Goal: Task Accomplishment & Management: Manage account settings

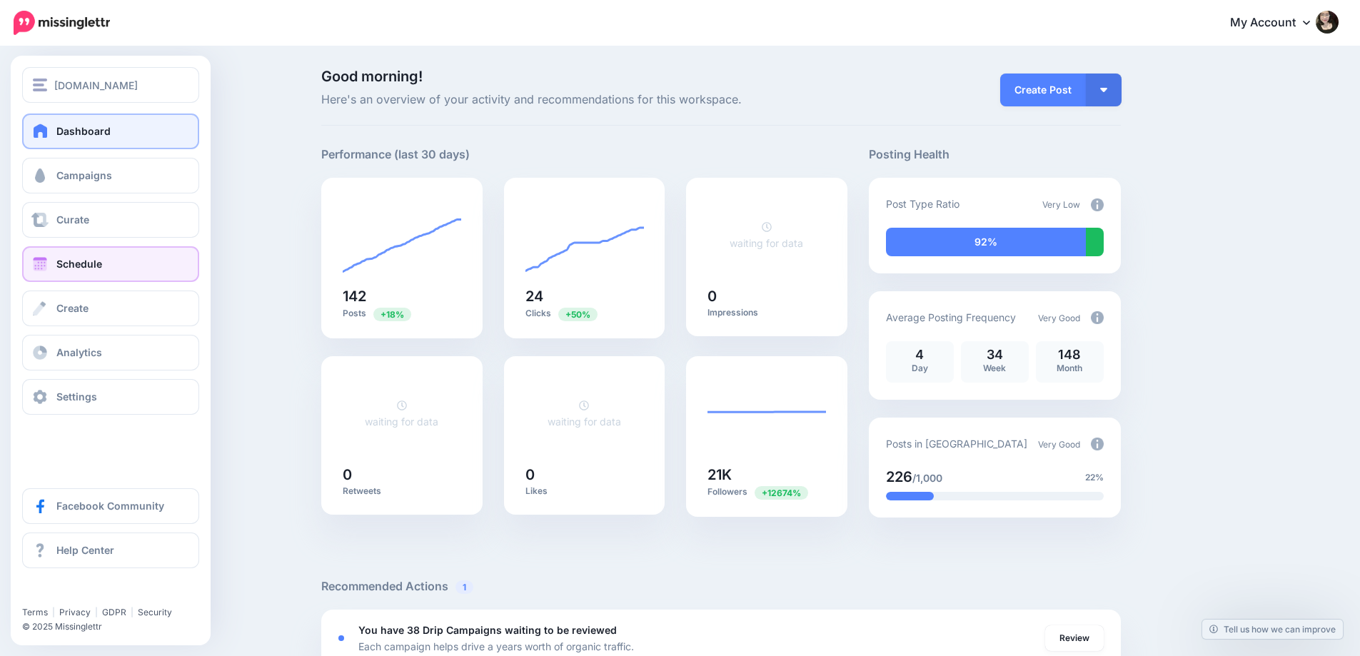
click at [80, 267] on span "Schedule" at bounding box center [79, 264] width 46 height 12
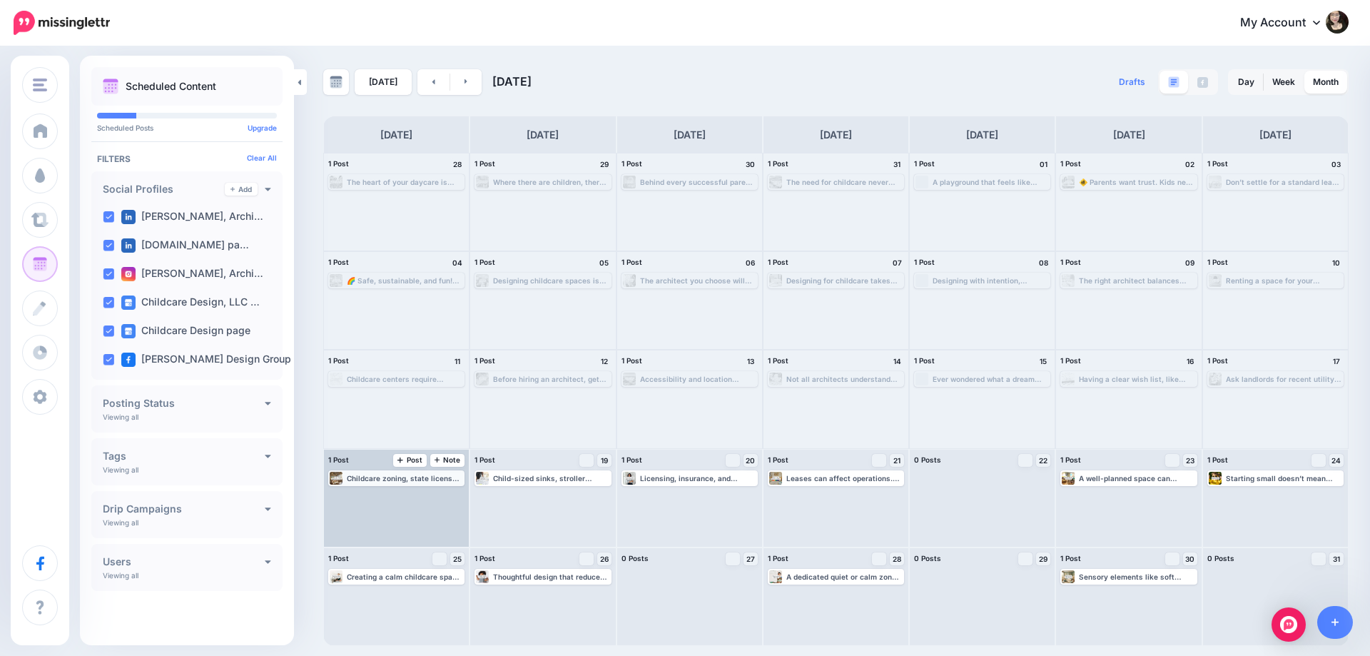
click at [408, 483] on div "Childcare zoning, state licenses, and safety regulations all affect rental suit…" at bounding box center [396, 478] width 133 height 13
click at [1332, 21] on img at bounding box center [1337, 22] width 23 height 23
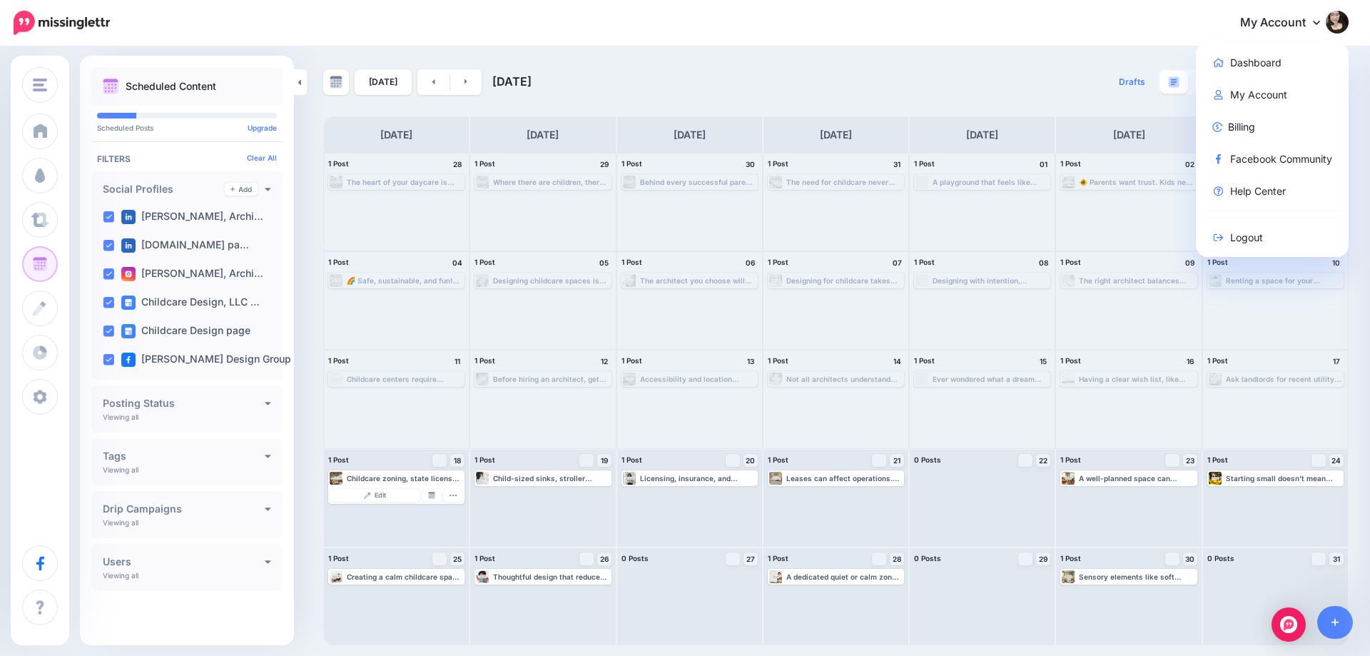
click at [1335, 20] on img at bounding box center [1337, 22] width 23 height 23
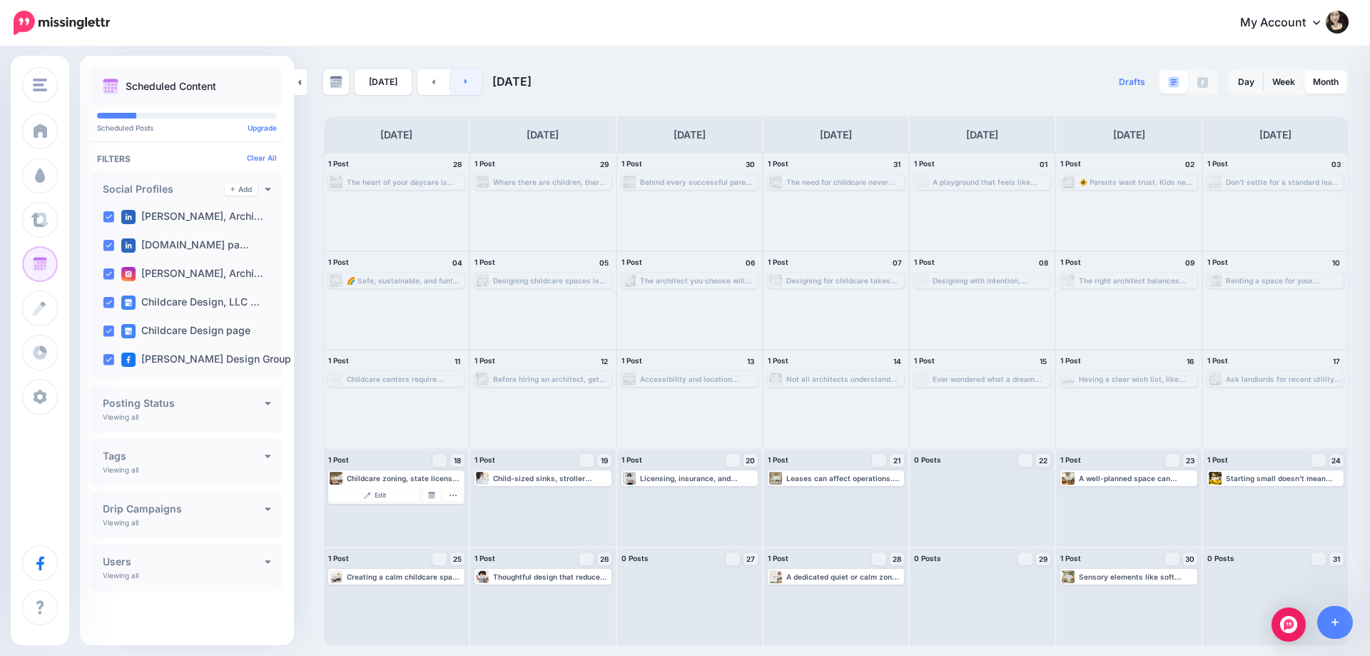
click at [460, 90] on link at bounding box center [466, 82] width 32 height 26
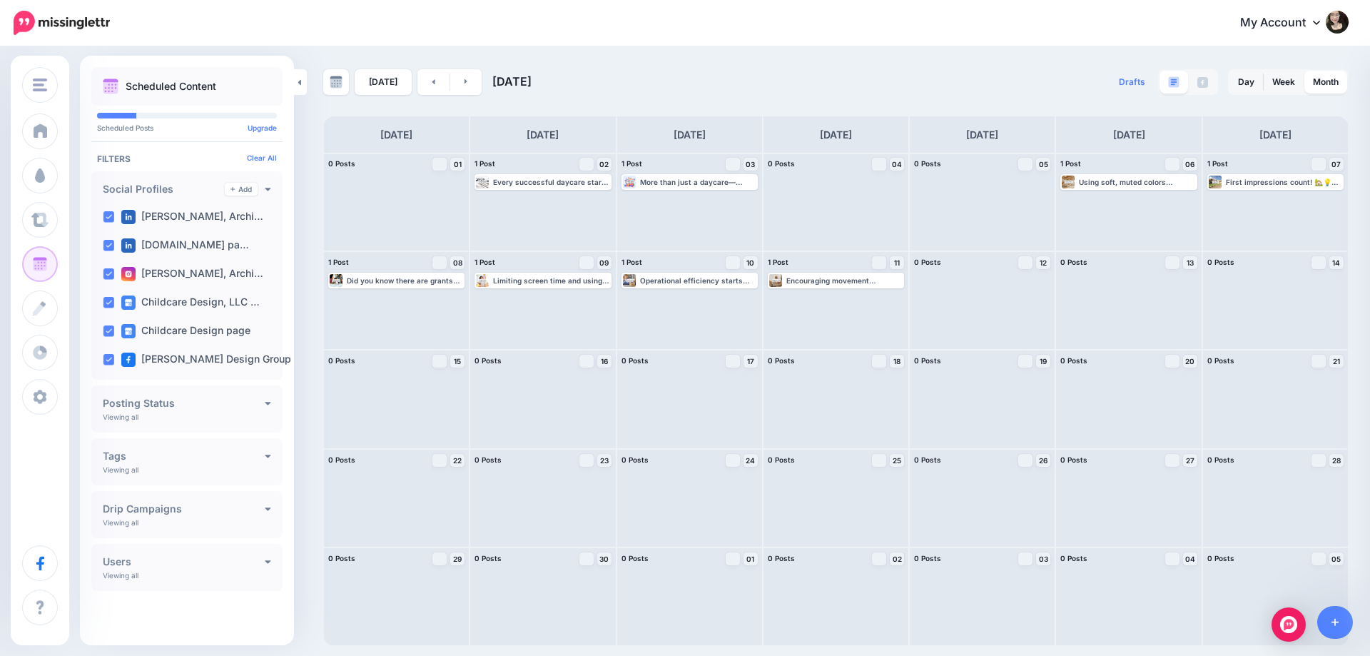
click at [391, 96] on div "Today September 2025 Drafts 0 Day Week Month PRO TIP" at bounding box center [836, 357] width 1047 height 577
click at [390, 83] on link "[DATE]" at bounding box center [383, 82] width 57 height 26
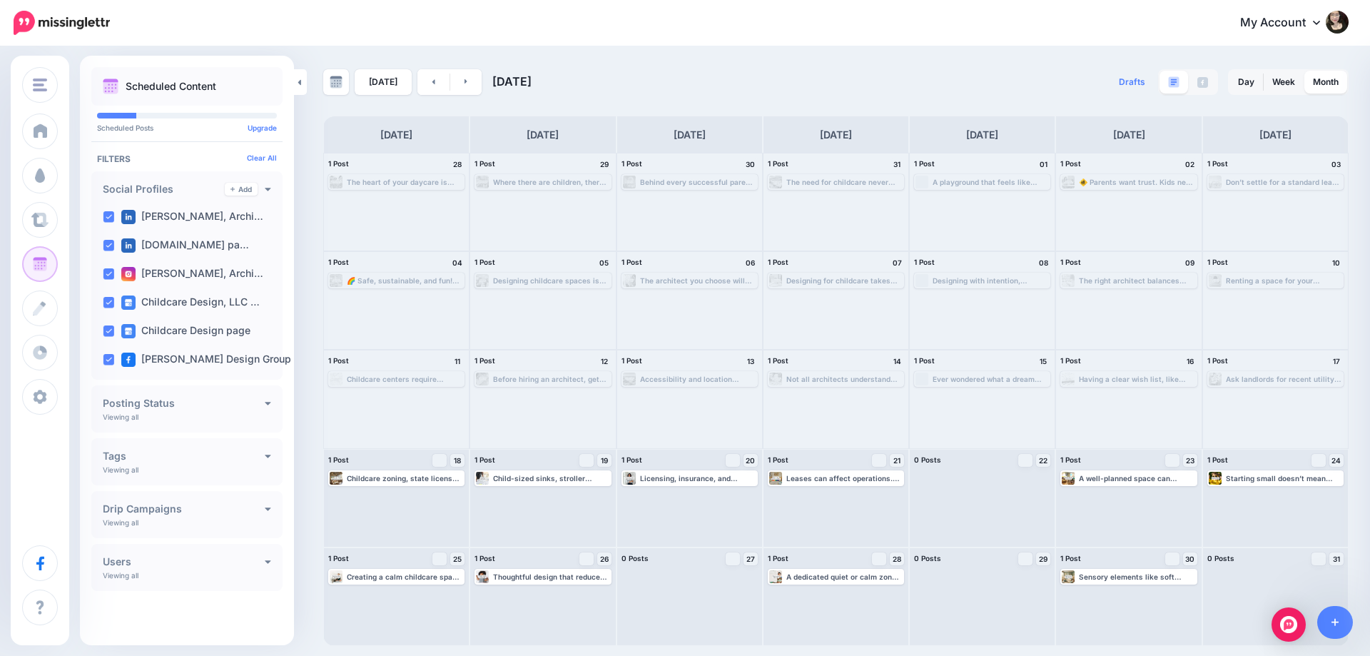
click at [906, 56] on div "Today August 2025 Drafts 0 Day Week Month PRO TIP" at bounding box center [685, 347] width 1370 height 598
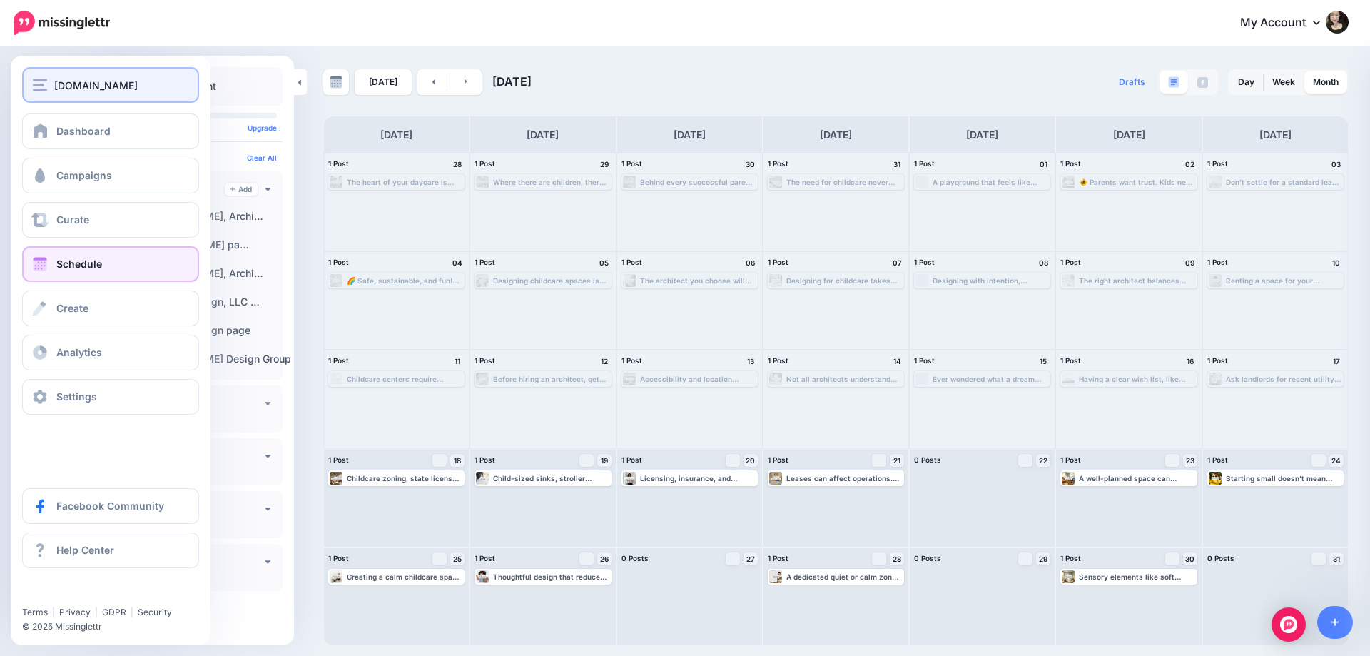
click at [132, 81] on span "[DOMAIN_NAME]" at bounding box center [96, 85] width 84 height 16
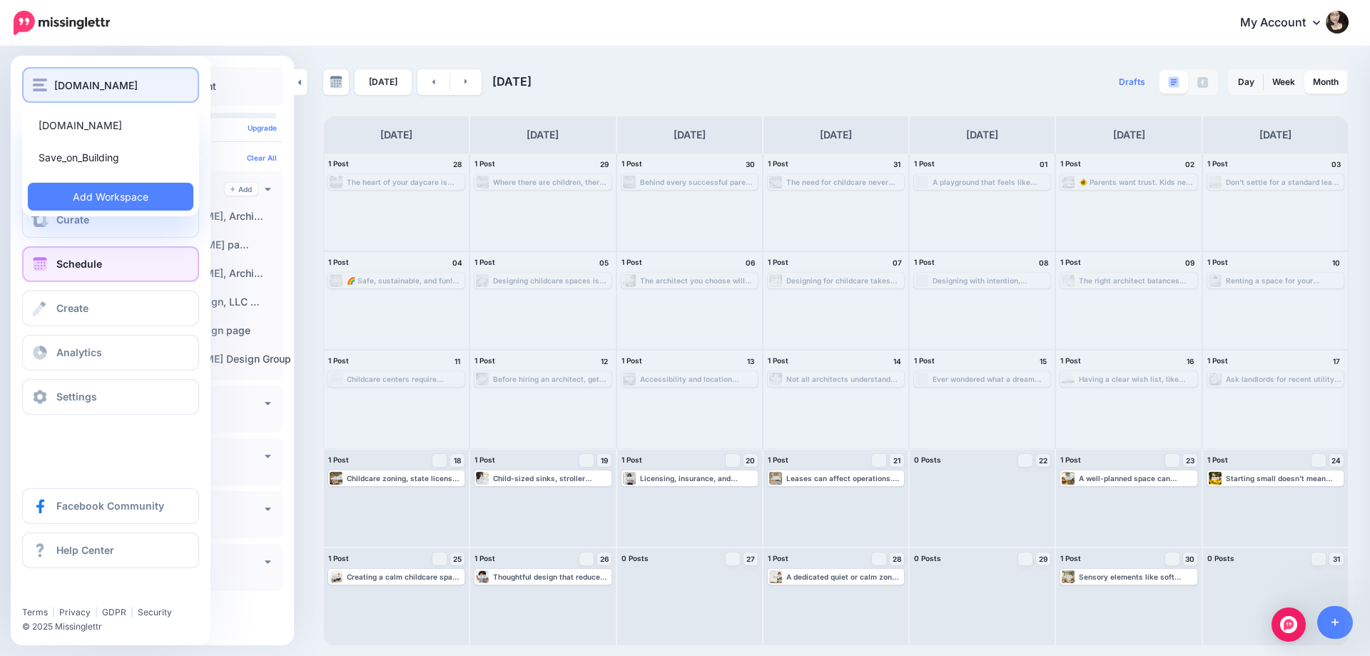
click at [131, 86] on span "[DOMAIN_NAME]" at bounding box center [96, 85] width 84 height 16
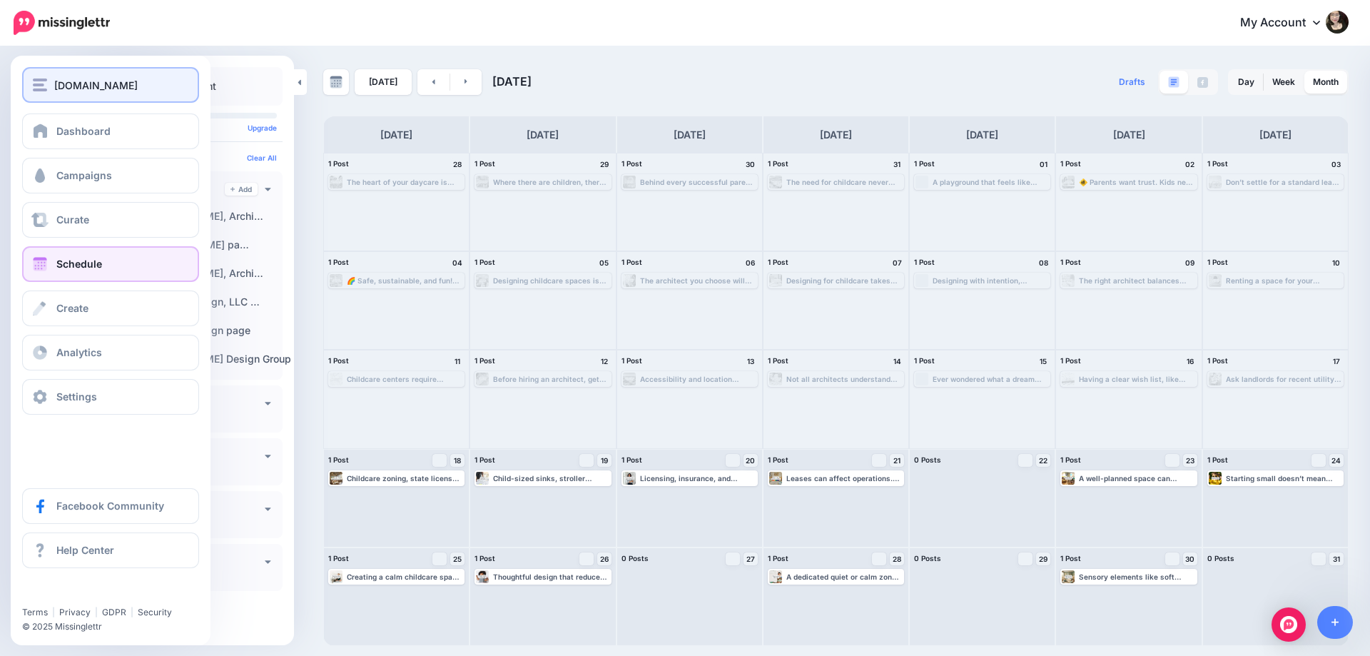
click at [92, 89] on span "[DOMAIN_NAME]" at bounding box center [96, 85] width 84 height 16
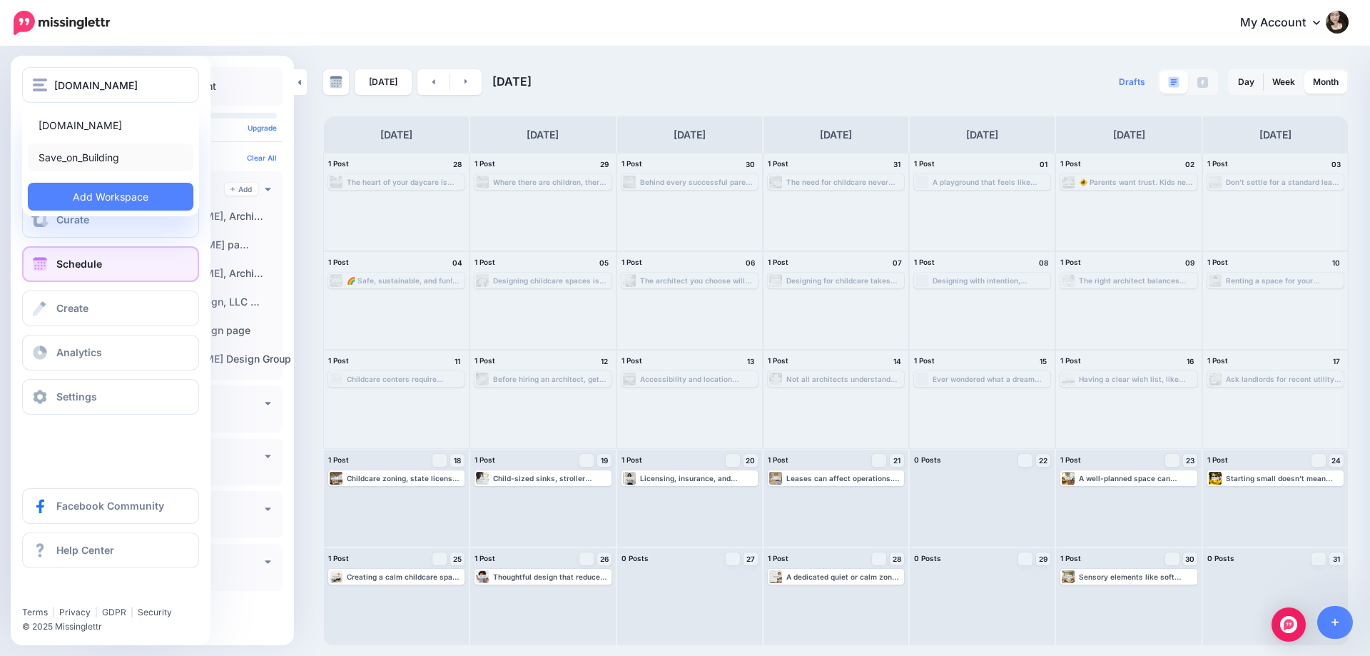
click at [104, 161] on link "Save_on_Building" at bounding box center [111, 157] width 166 height 28
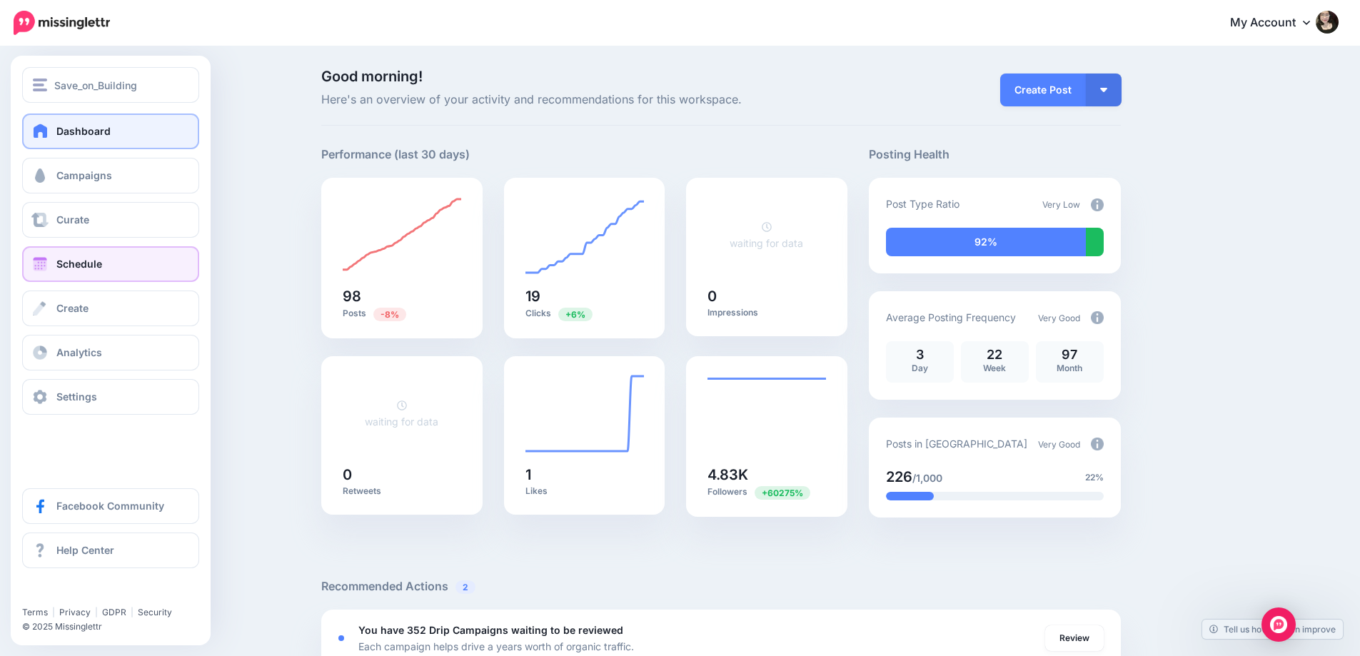
click at [91, 266] on span "Schedule" at bounding box center [79, 264] width 46 height 12
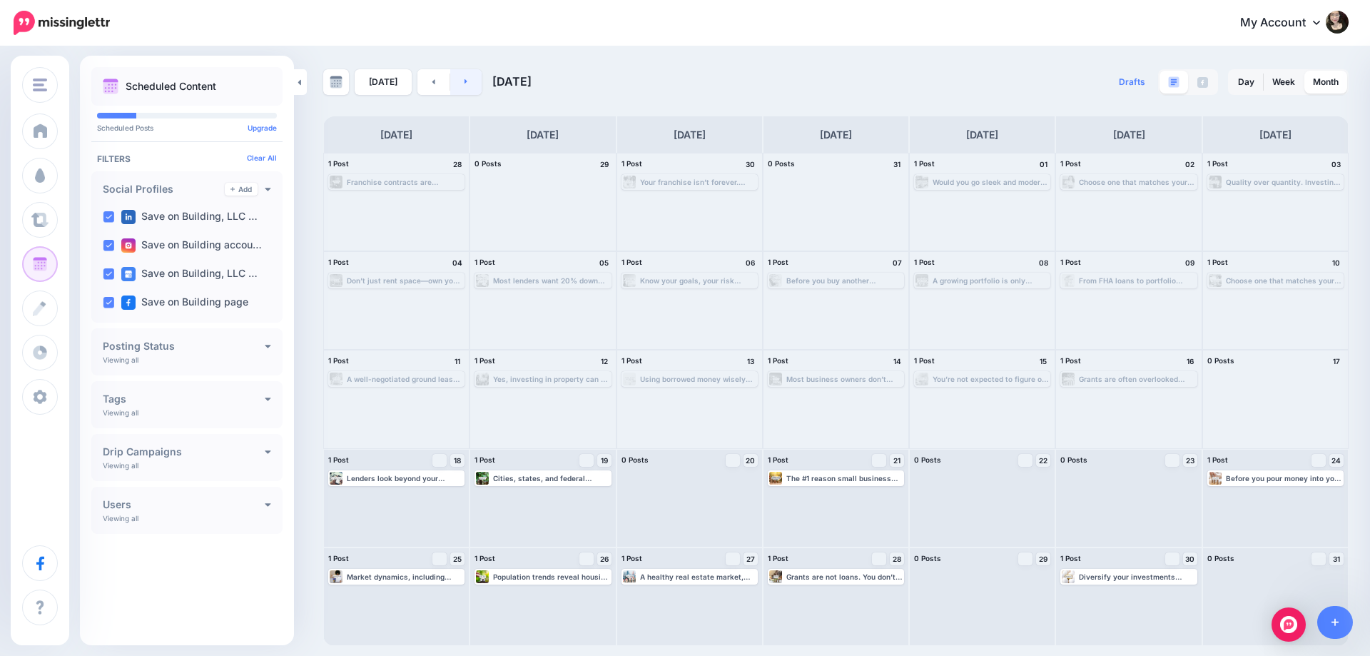
click at [465, 84] on link at bounding box center [466, 82] width 32 height 26
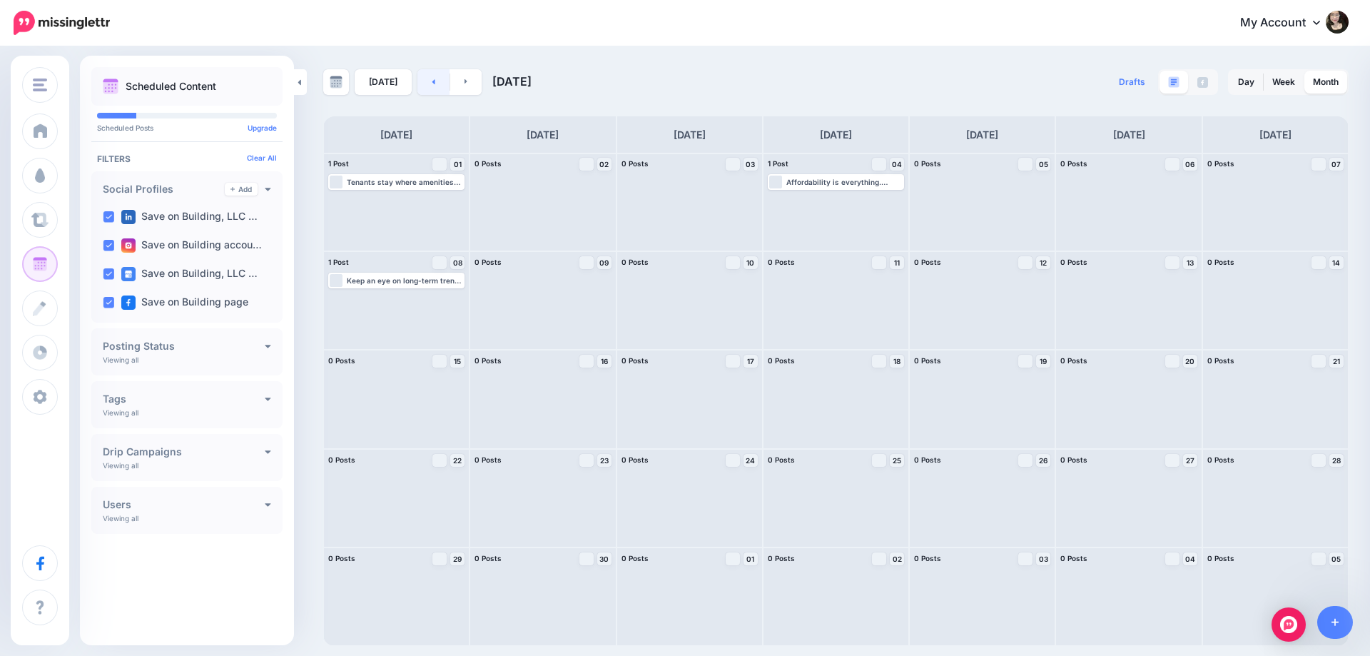
click at [443, 92] on link at bounding box center [434, 82] width 32 height 26
